Goal: Information Seeking & Learning: Learn about a topic

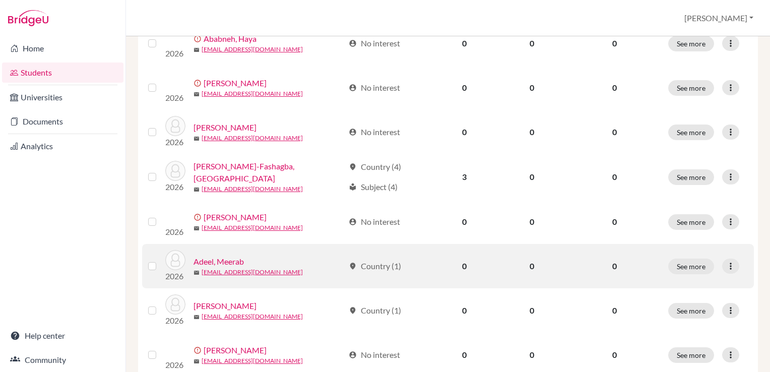
scroll to position [232, 0]
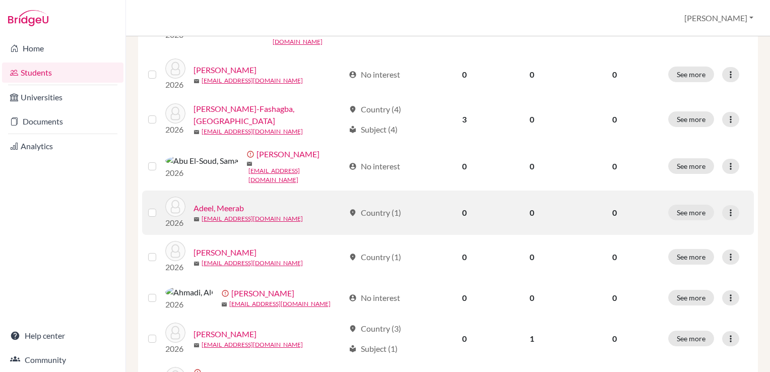
click at [375, 216] on td "location_on Country (1)" at bounding box center [387, 213] width 89 height 44
click at [680, 212] on button "See more" at bounding box center [692, 213] width 46 height 16
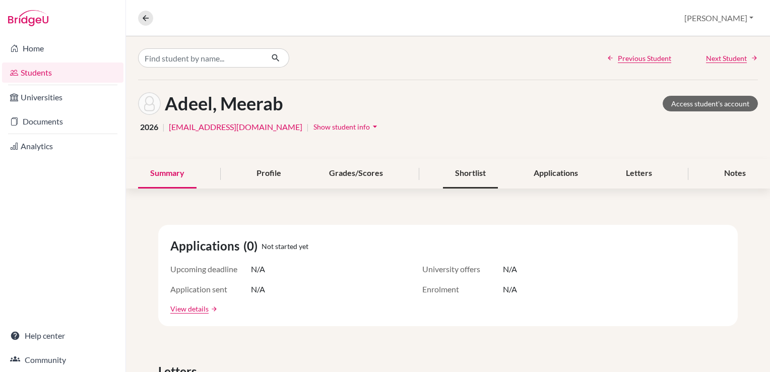
click at [449, 174] on div "Shortlist" at bounding box center [470, 174] width 55 height 30
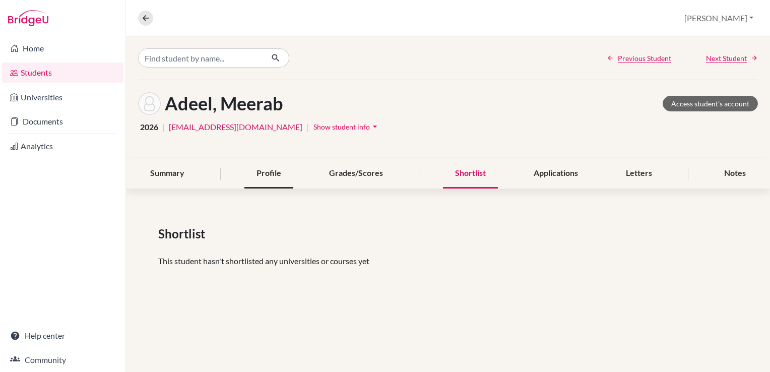
click at [270, 174] on div "Profile" at bounding box center [269, 174] width 49 height 30
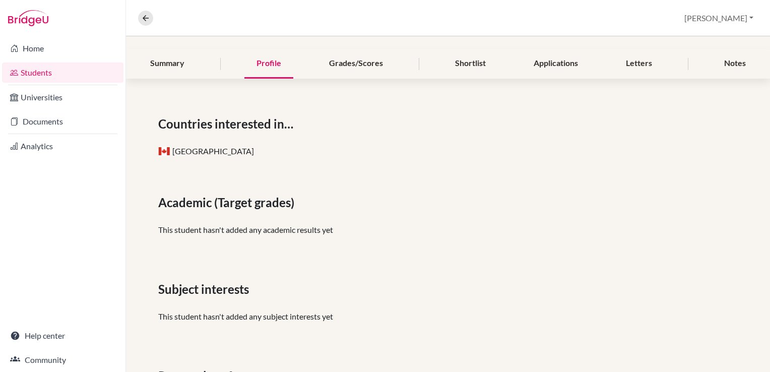
scroll to position [110, 0]
drag, startPoint x: 140, startPoint y: 22, endPoint x: 29, endPoint y: 157, distance: 174.4
drag, startPoint x: 29, startPoint y: 157, endPoint x: 25, endPoint y: 146, distance: 11.6
click at [25, 146] on link "Analytics" at bounding box center [63, 146] width 122 height 20
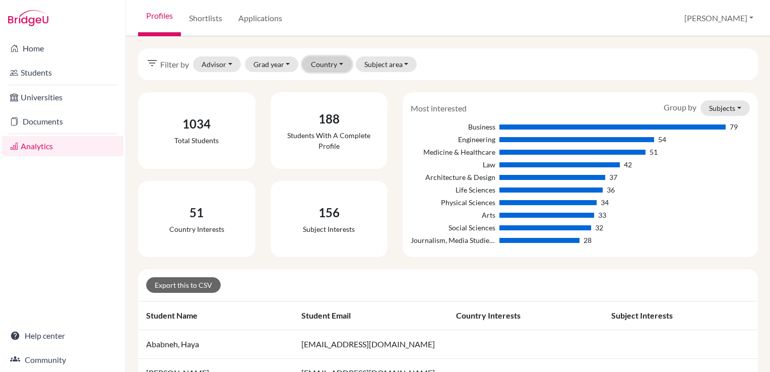
click at [324, 65] on button "Country" at bounding box center [327, 64] width 49 height 16
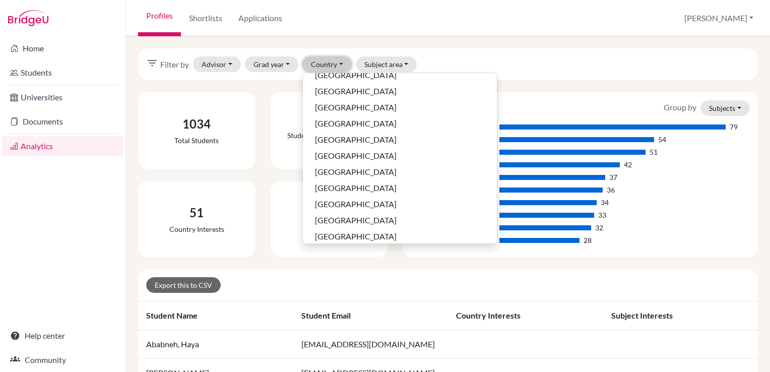
scroll to position [660, 0]
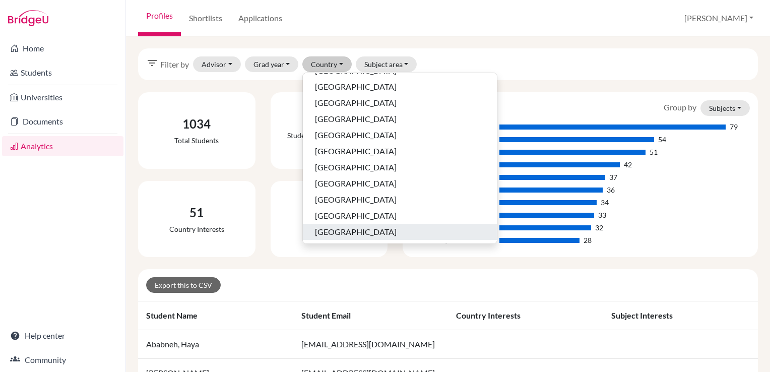
click at [385, 235] on span "United States of America" at bounding box center [356, 232] width 82 height 12
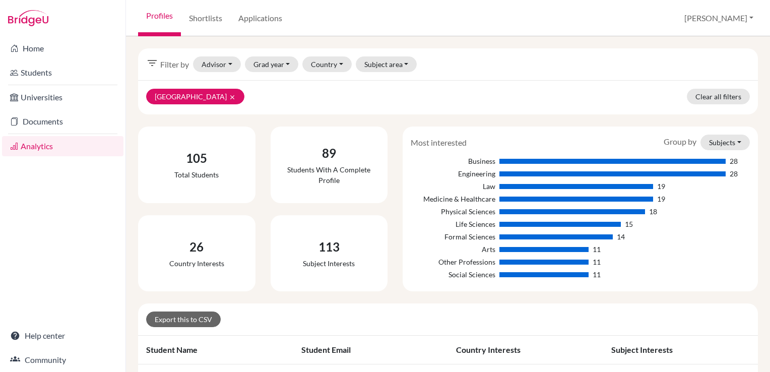
drag, startPoint x: 269, startPoint y: 66, endPoint x: 248, endPoint y: 118, distance: 56.6
click at [283, 63] on button "Grad year" at bounding box center [272, 64] width 54 height 16
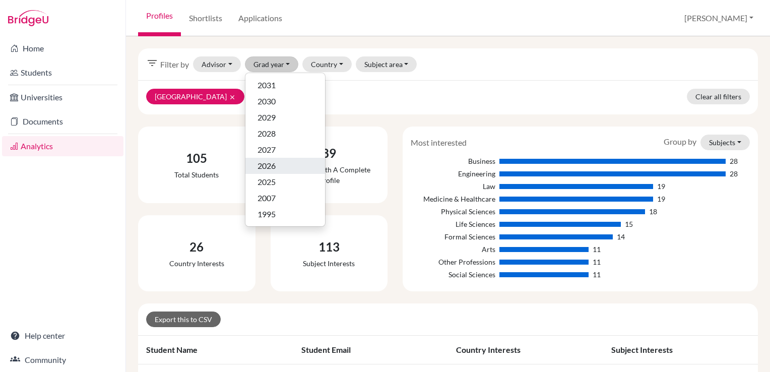
click at [281, 166] on div "2026" at bounding box center [285, 166] width 55 height 12
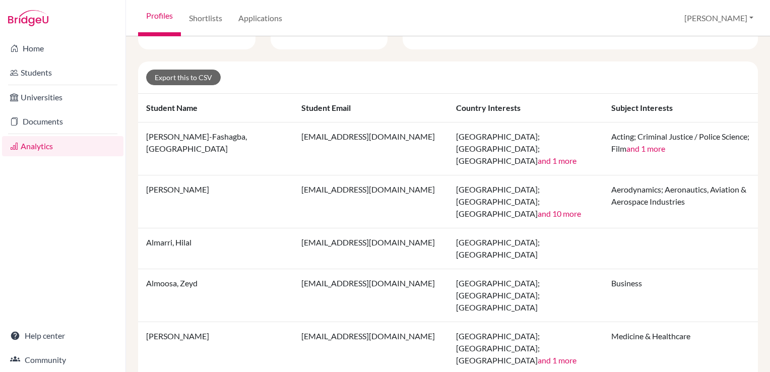
scroll to position [242, 0]
click at [37, 45] on link "Home" at bounding box center [63, 48] width 122 height 20
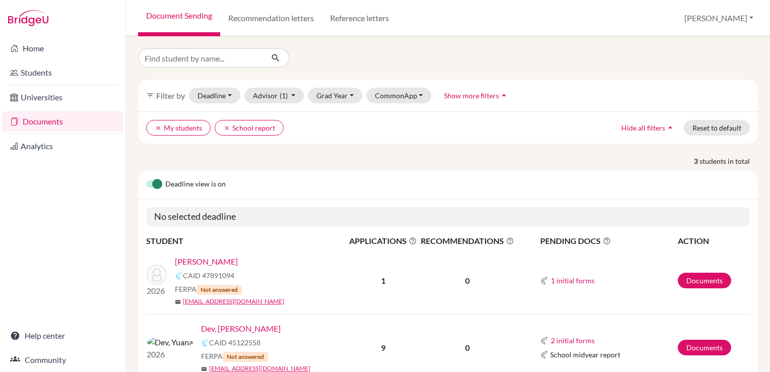
scroll to position [113, 0]
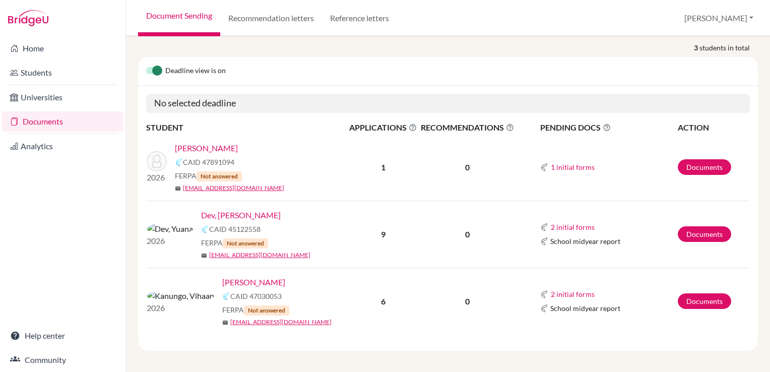
click at [200, 146] on link "[PERSON_NAME]" at bounding box center [206, 148] width 63 height 12
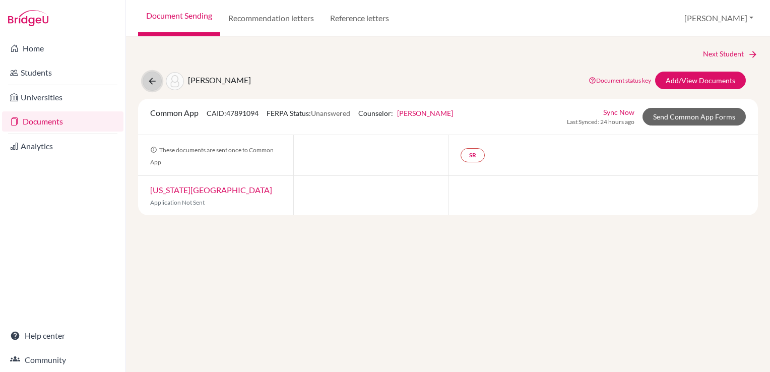
click at [157, 85] on icon at bounding box center [152, 81] width 10 height 10
